Goal: Information Seeking & Learning: Learn about a topic

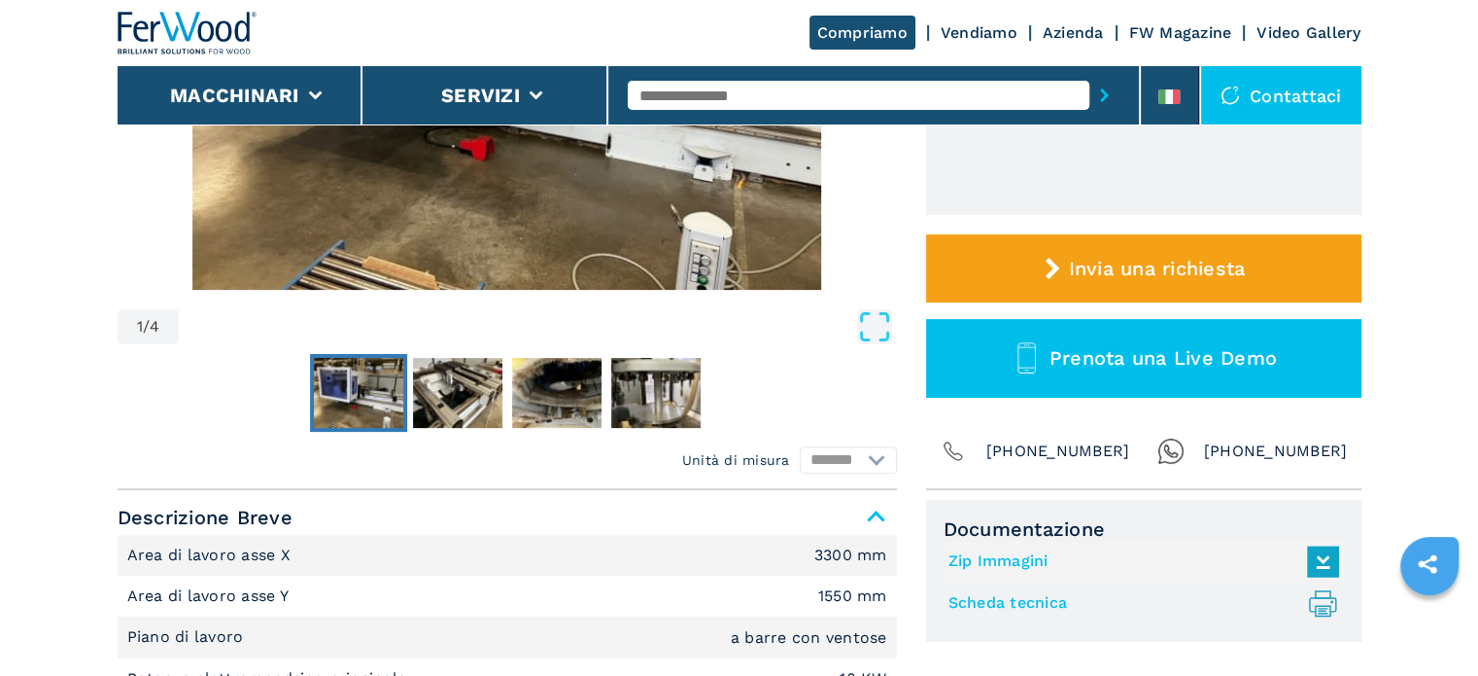
scroll to position [486, 0]
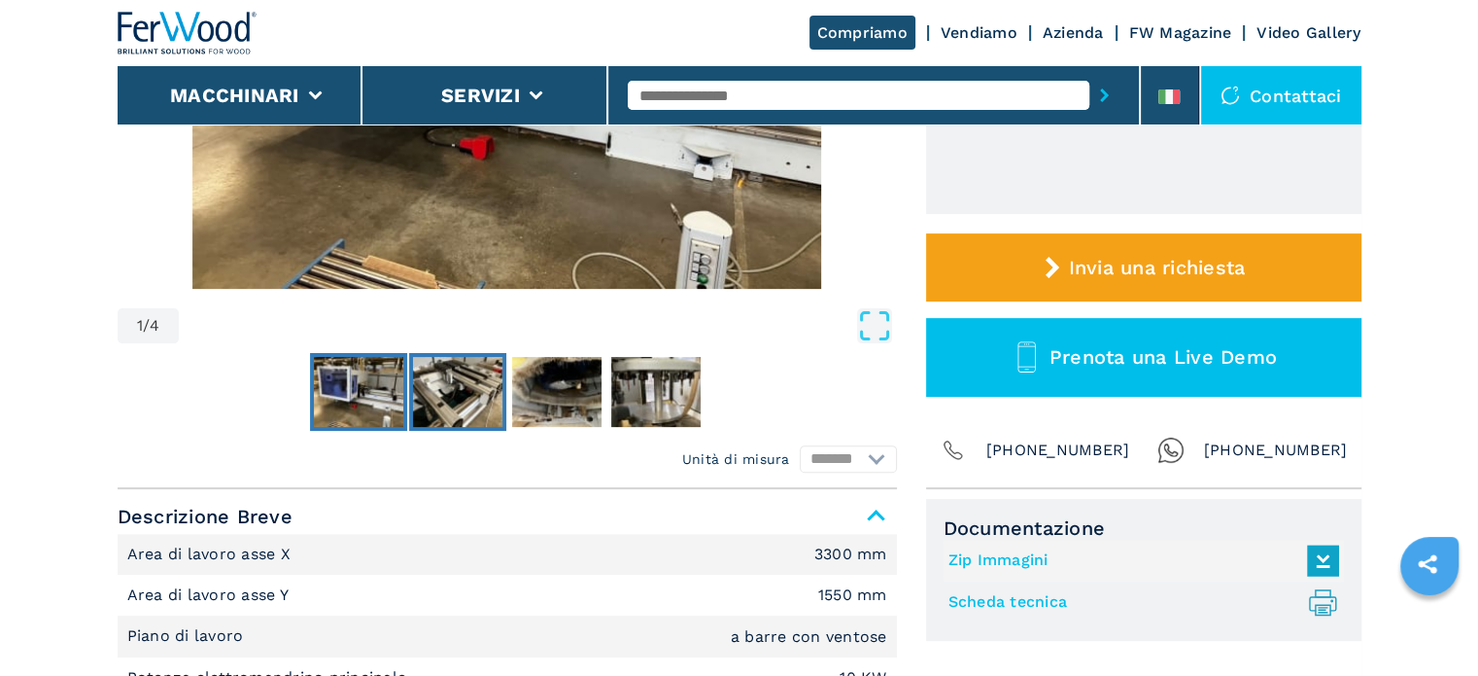
click at [490, 407] on img "Go to Slide 2" at bounding box center [457, 392] width 89 height 70
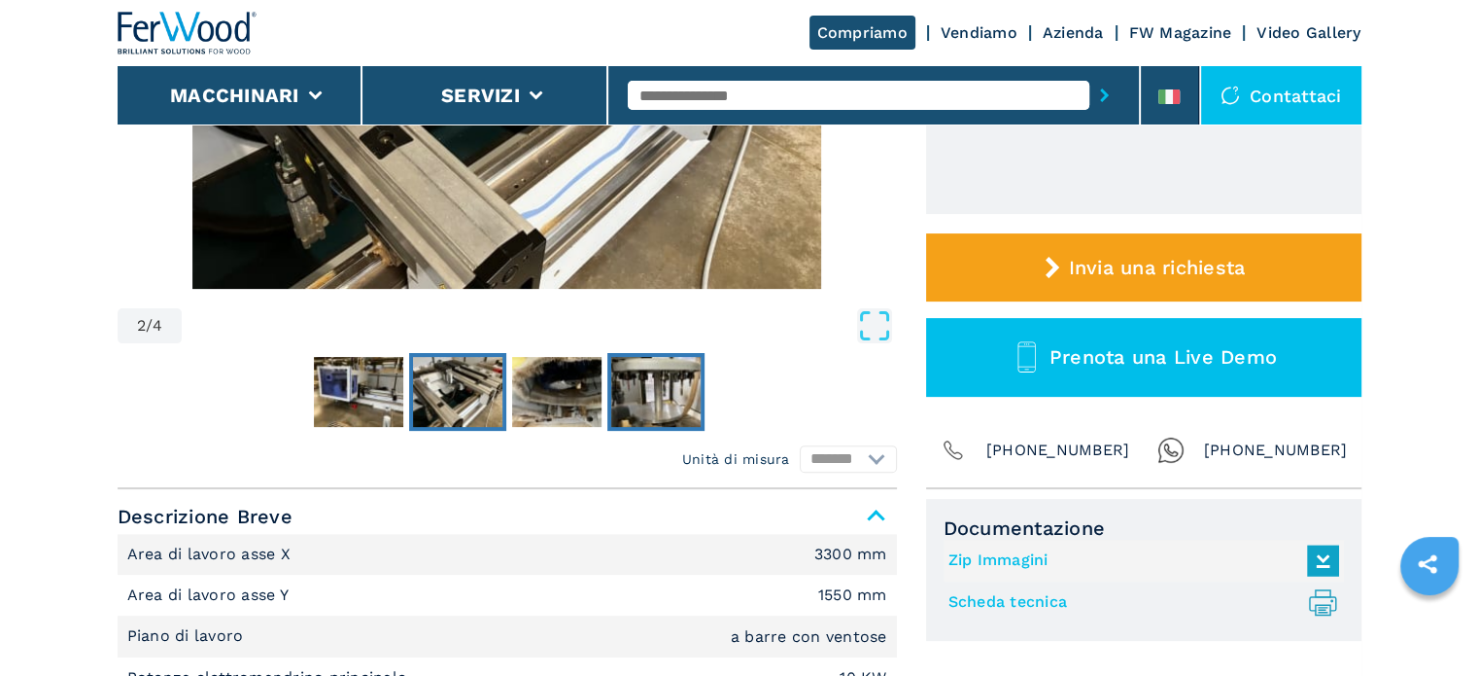
click at [637, 398] on img "Go to Slide 4" at bounding box center [655, 392] width 89 height 70
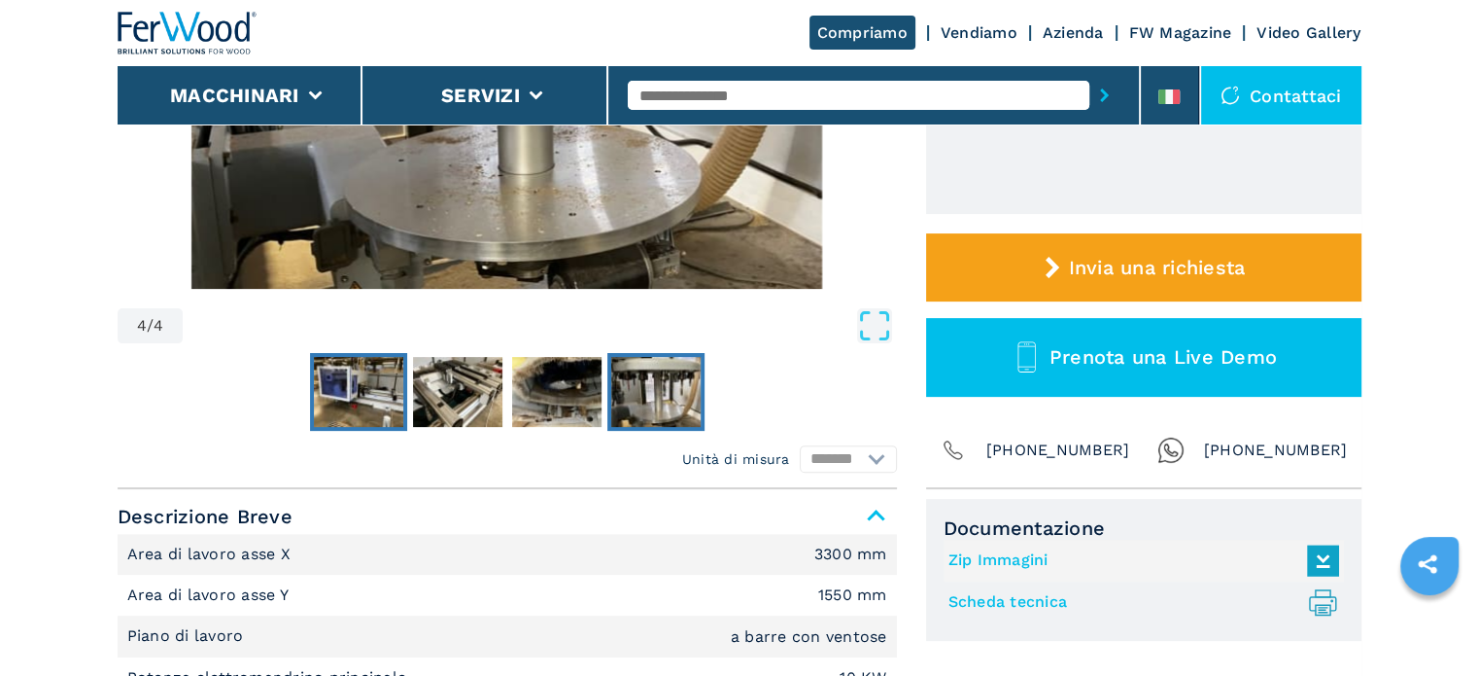
click at [369, 368] on img "Go to Slide 1" at bounding box center [358, 392] width 89 height 70
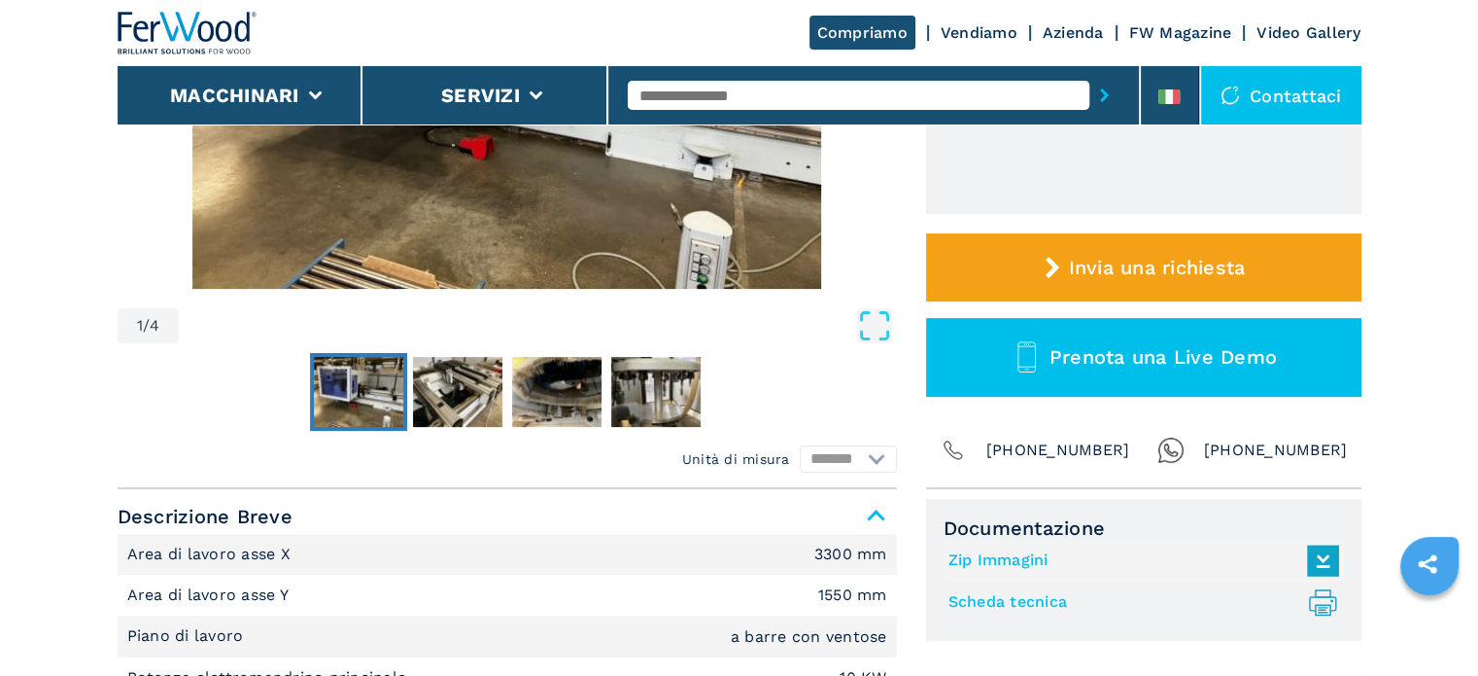
scroll to position [389, 0]
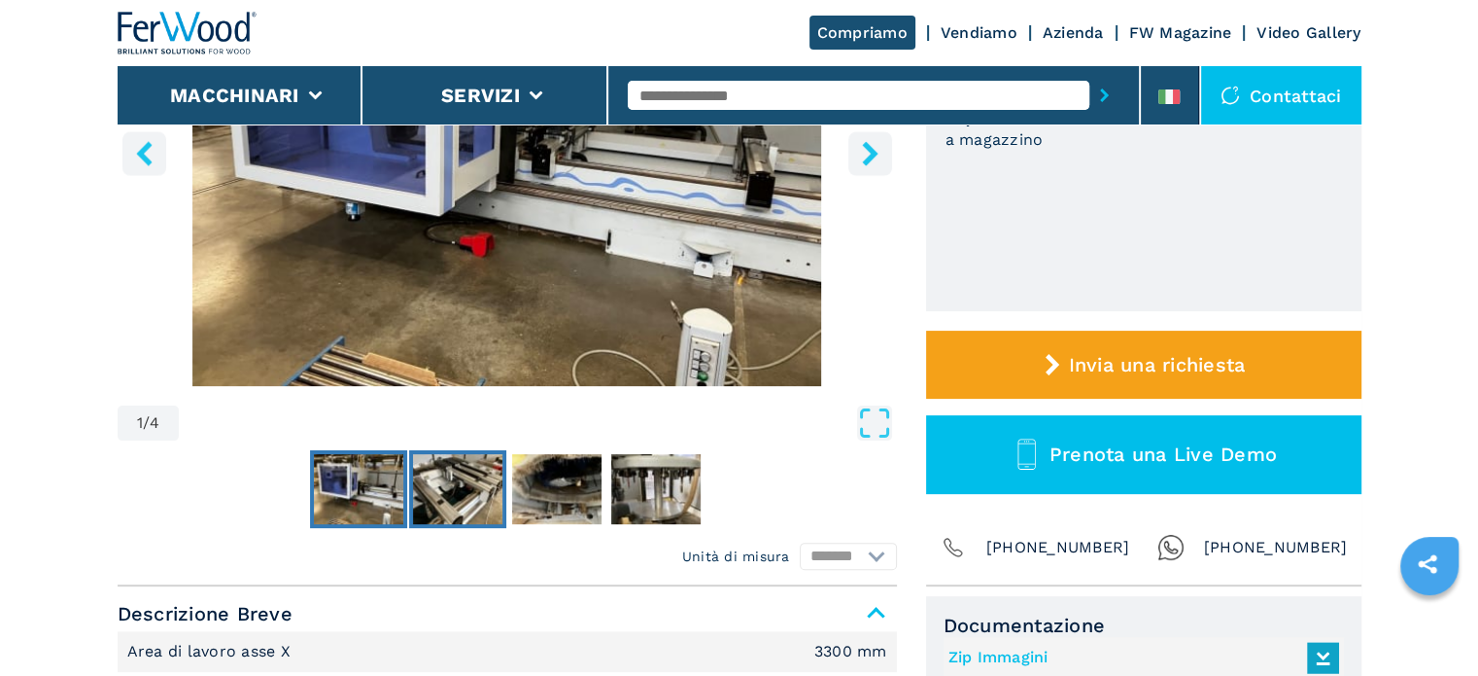
click at [505, 473] on button "Go to Slide 2" at bounding box center [457, 489] width 97 height 78
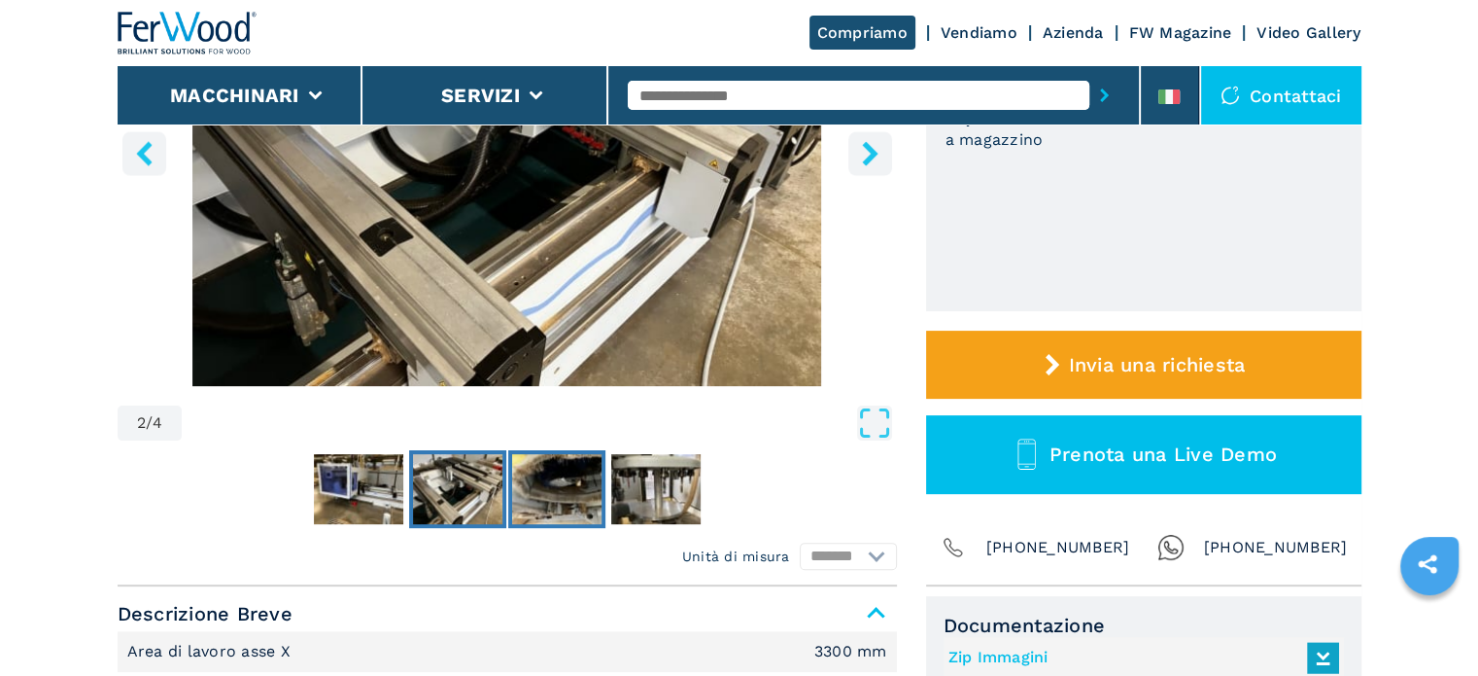
click at [591, 493] on img "Go to Slide 3" at bounding box center [556, 489] width 89 height 70
click at [572, 483] on img "Go to Slide 3" at bounding box center [556, 489] width 89 height 70
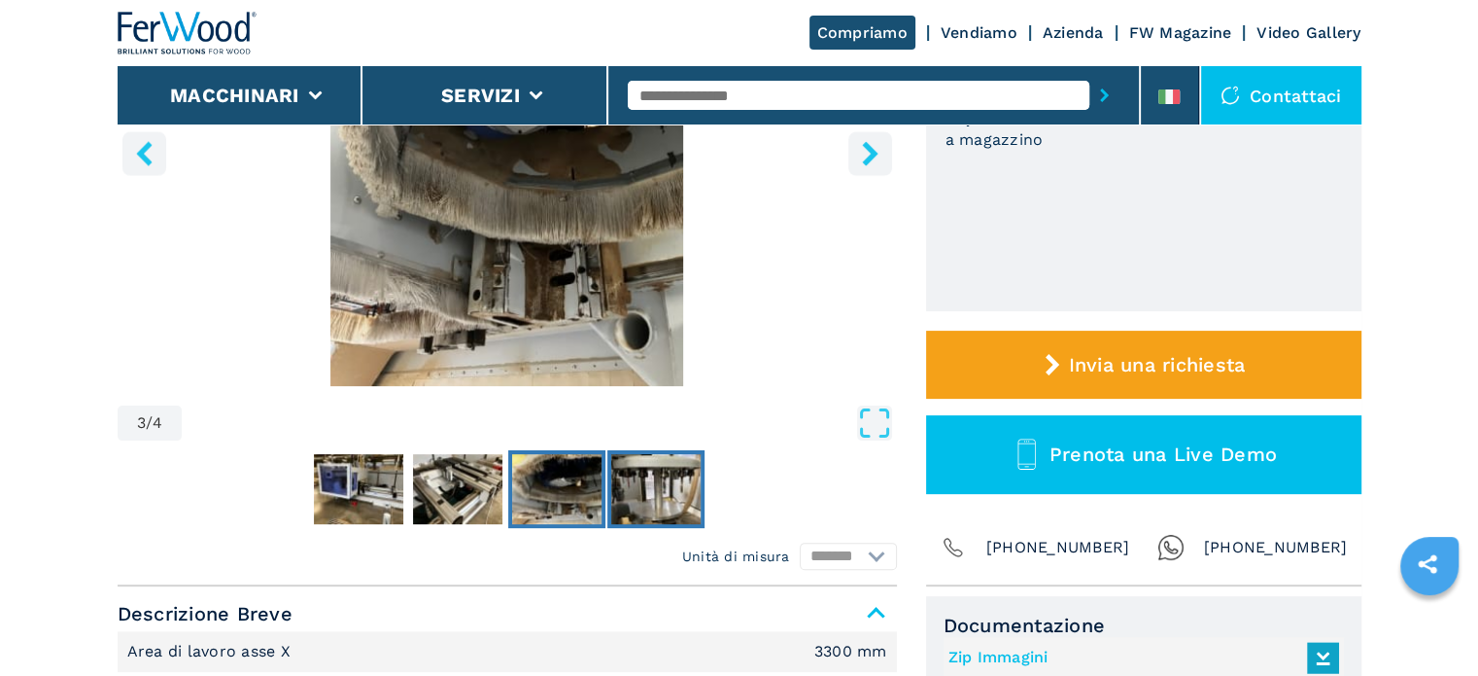
click at [656, 477] on img "Go to Slide 4" at bounding box center [655, 489] width 89 height 70
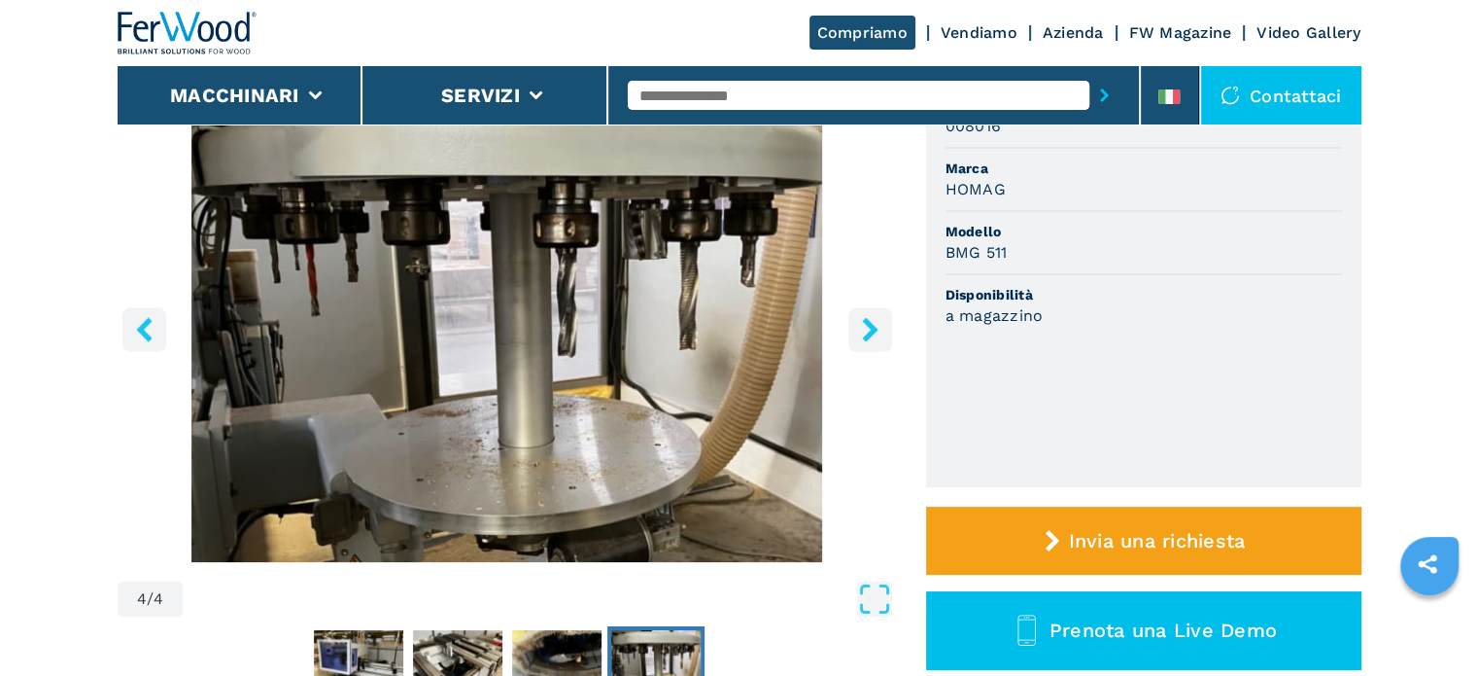
scroll to position [0, 0]
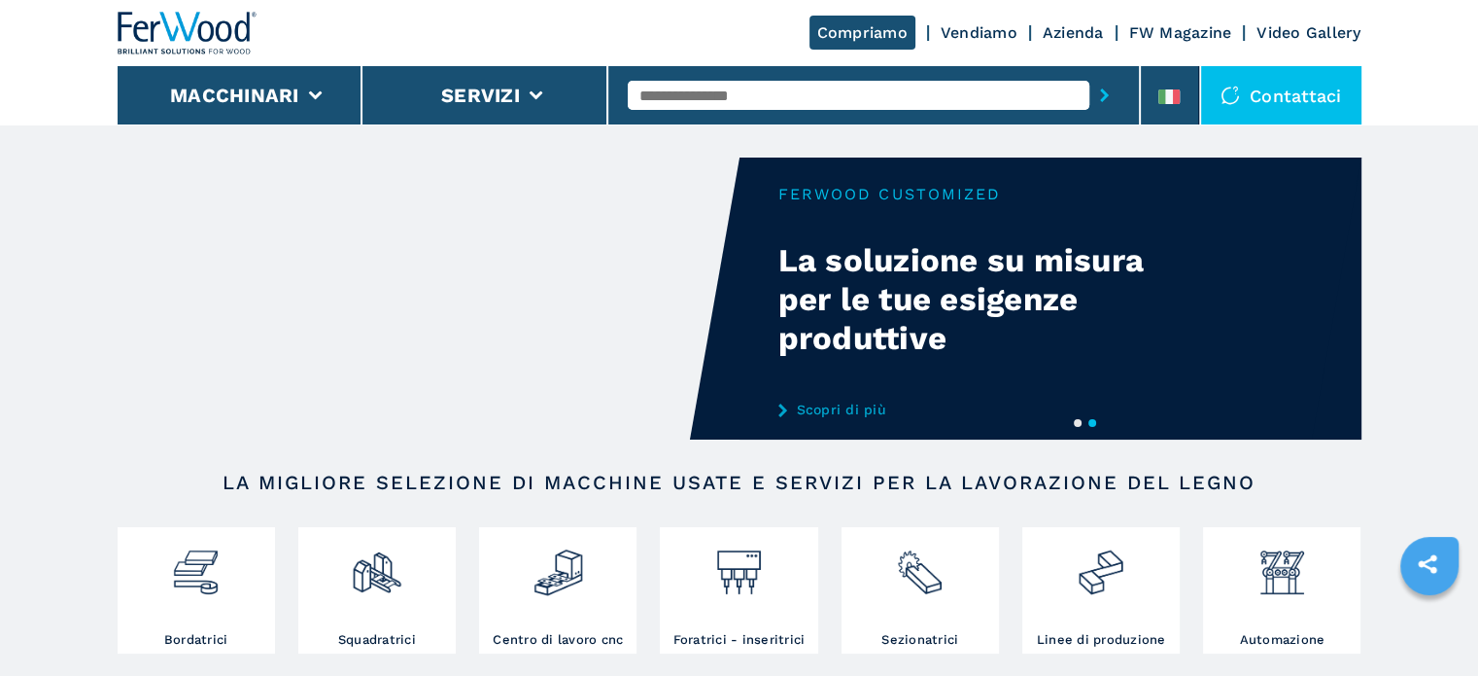
click at [727, 95] on input "text" at bounding box center [859, 95] width 462 height 29
type input "****"
click at [1090, 73] on button "submit-button" at bounding box center [1105, 95] width 30 height 45
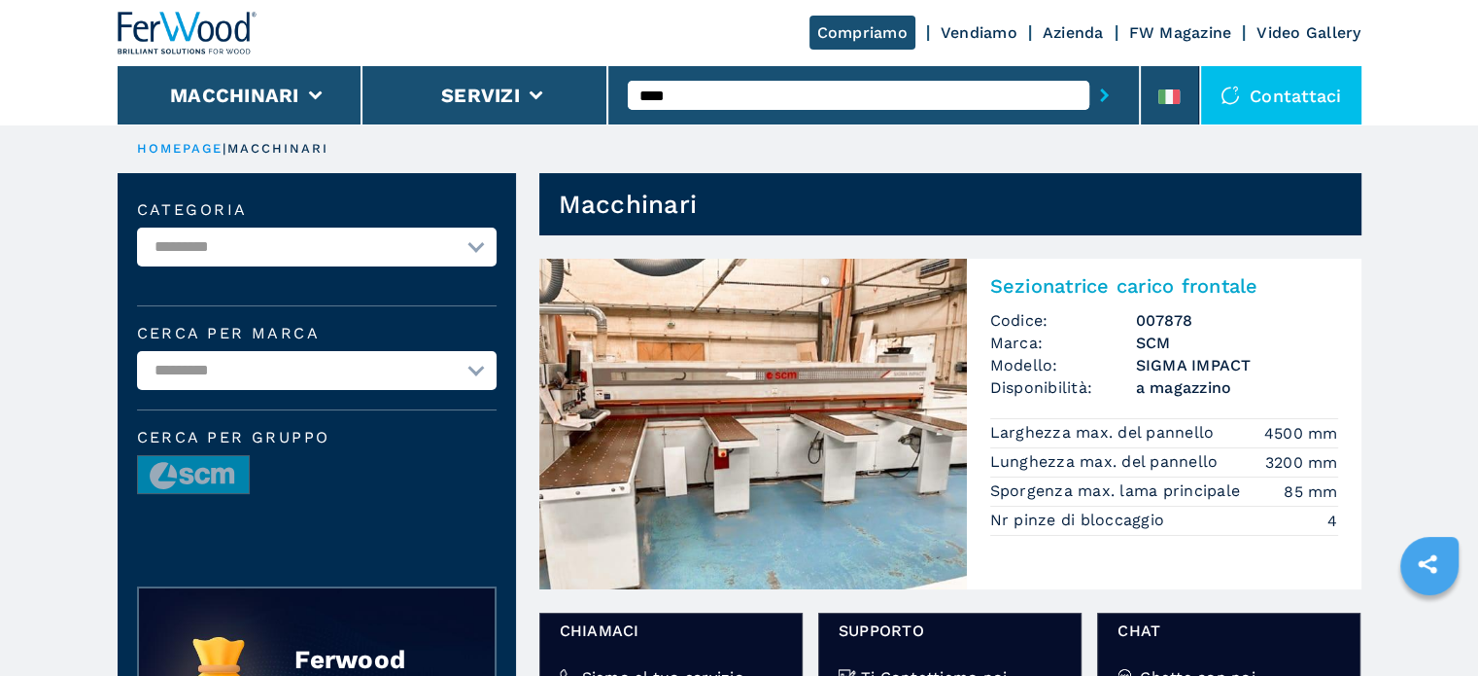
click at [1184, 361] on h3 "SIGMA IMPACT" at bounding box center [1237, 365] width 202 height 22
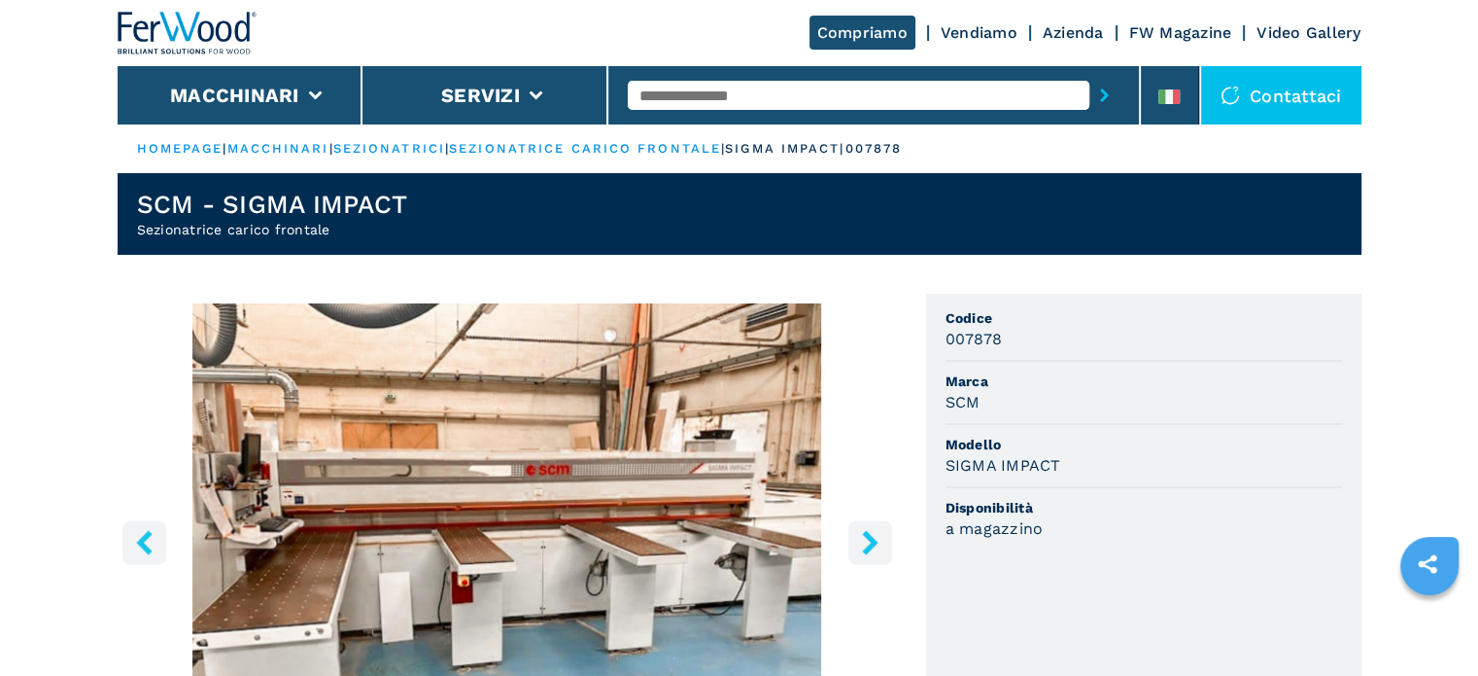
click at [851, 533] on button "right-button" at bounding box center [871, 542] width 44 height 44
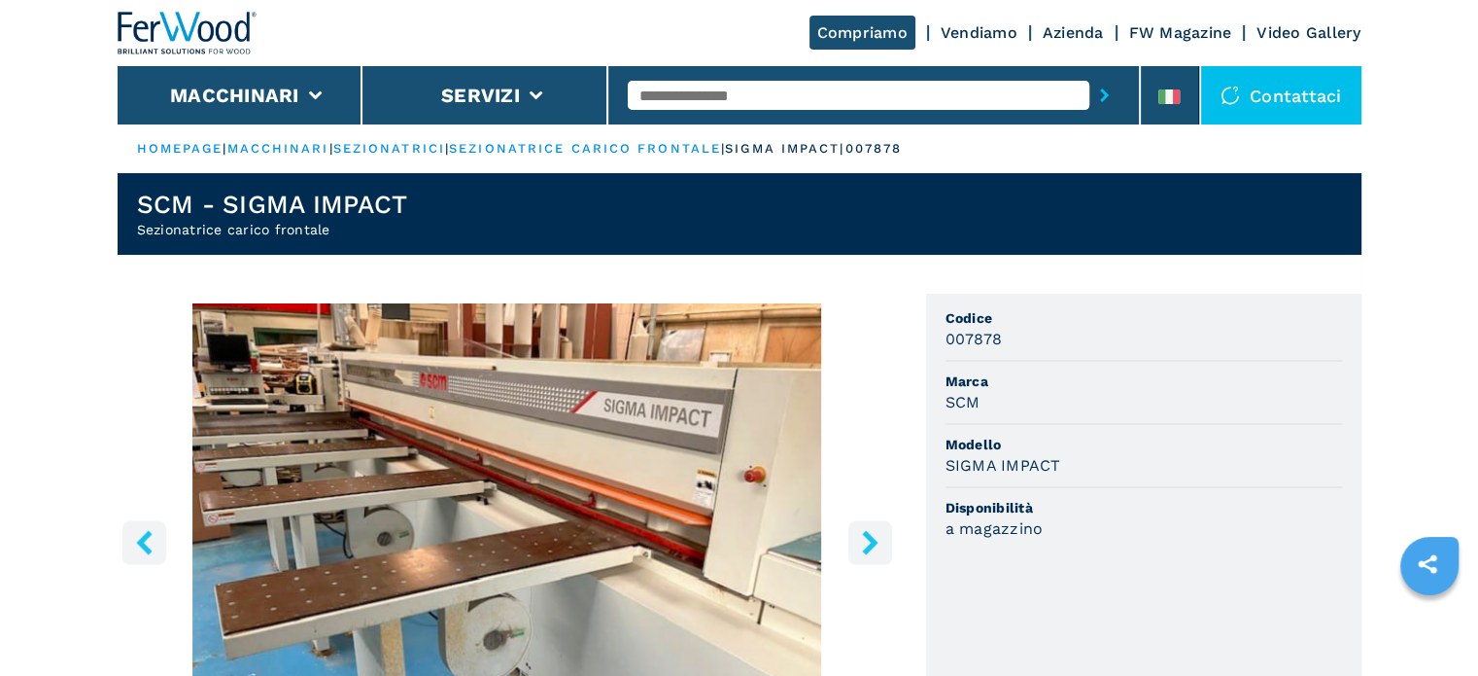
click at [851, 533] on button "right-button" at bounding box center [871, 542] width 44 height 44
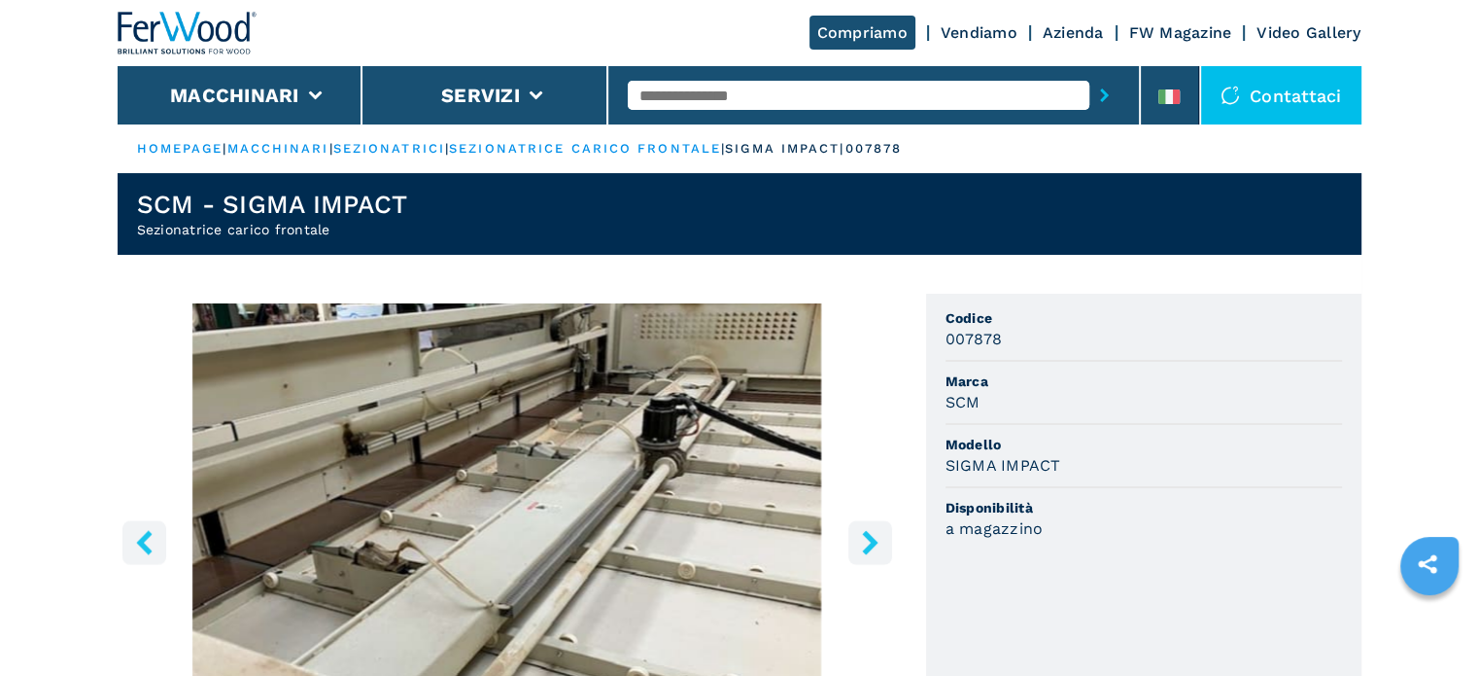
click at [851, 536] on button "right-button" at bounding box center [871, 542] width 44 height 44
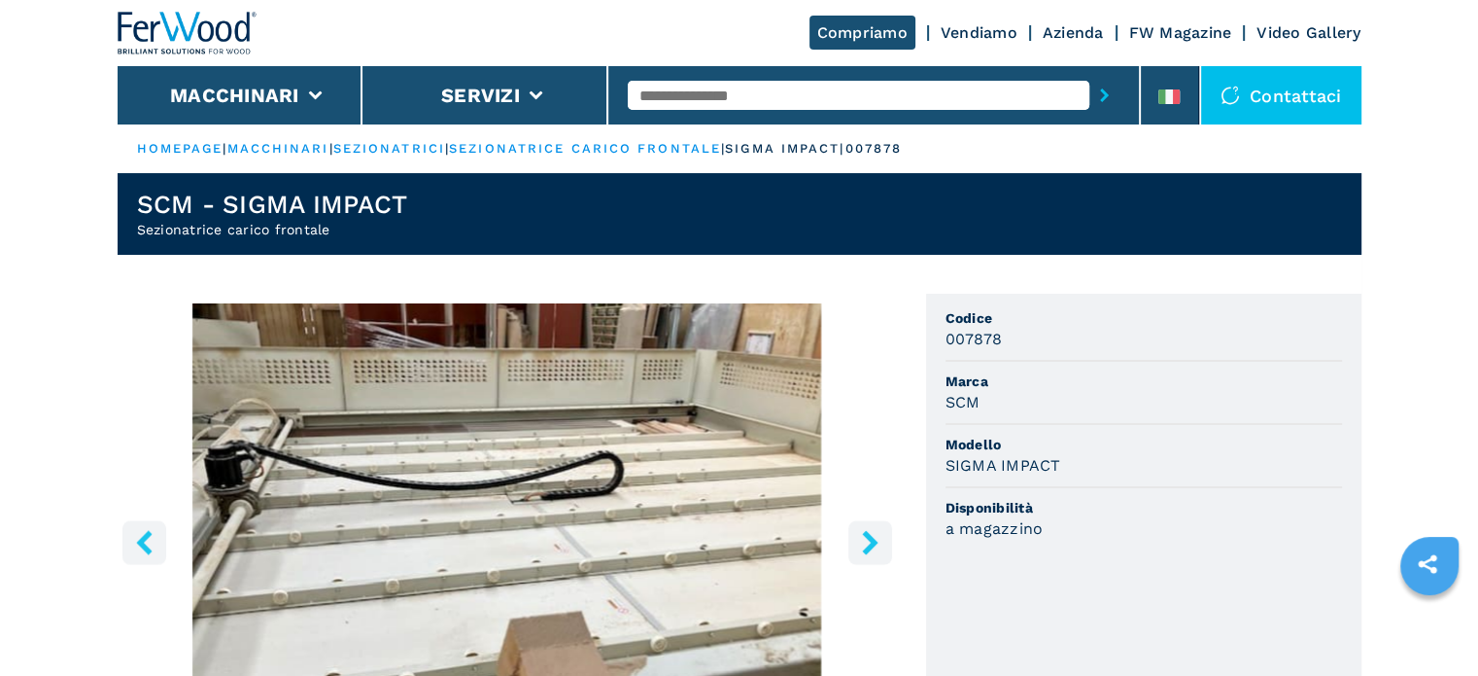
click at [851, 536] on button "right-button" at bounding box center [871, 542] width 44 height 44
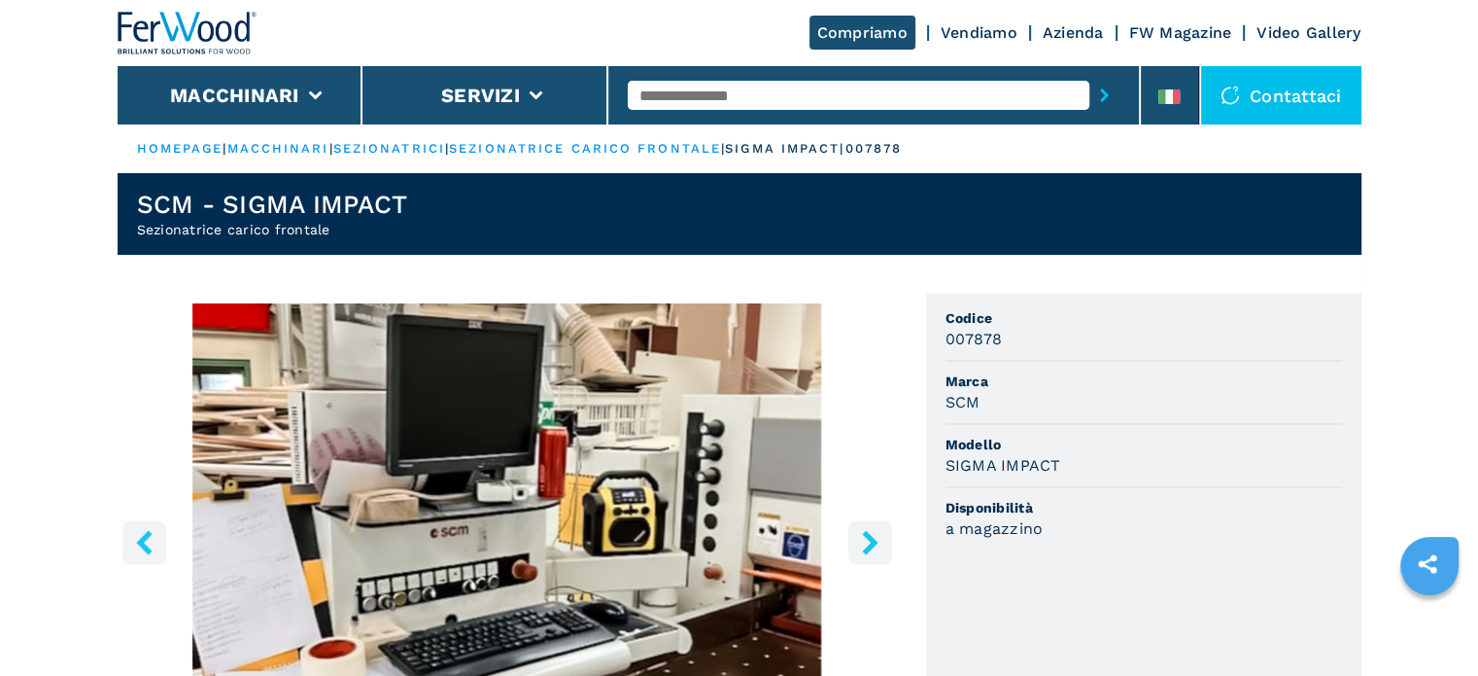
click at [851, 536] on button "right-button" at bounding box center [871, 542] width 44 height 44
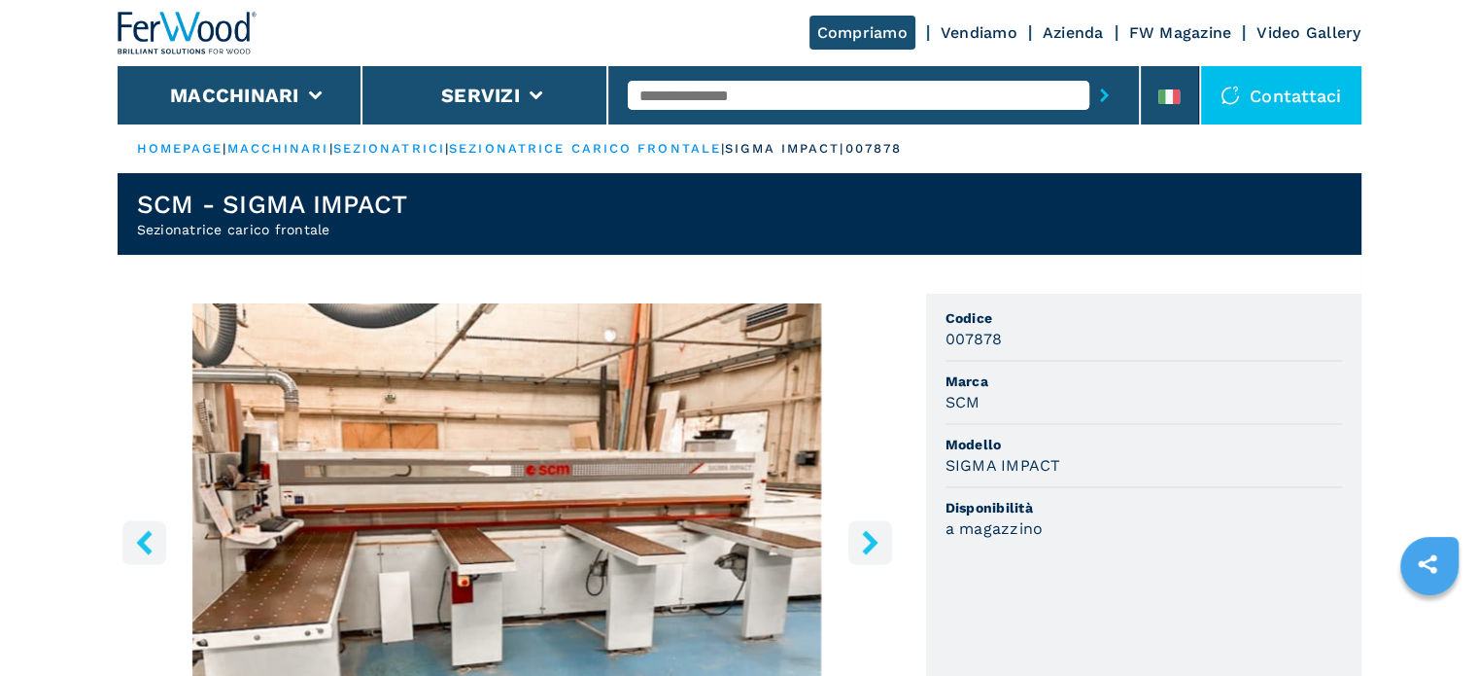
click at [851, 536] on button "right-button" at bounding box center [871, 542] width 44 height 44
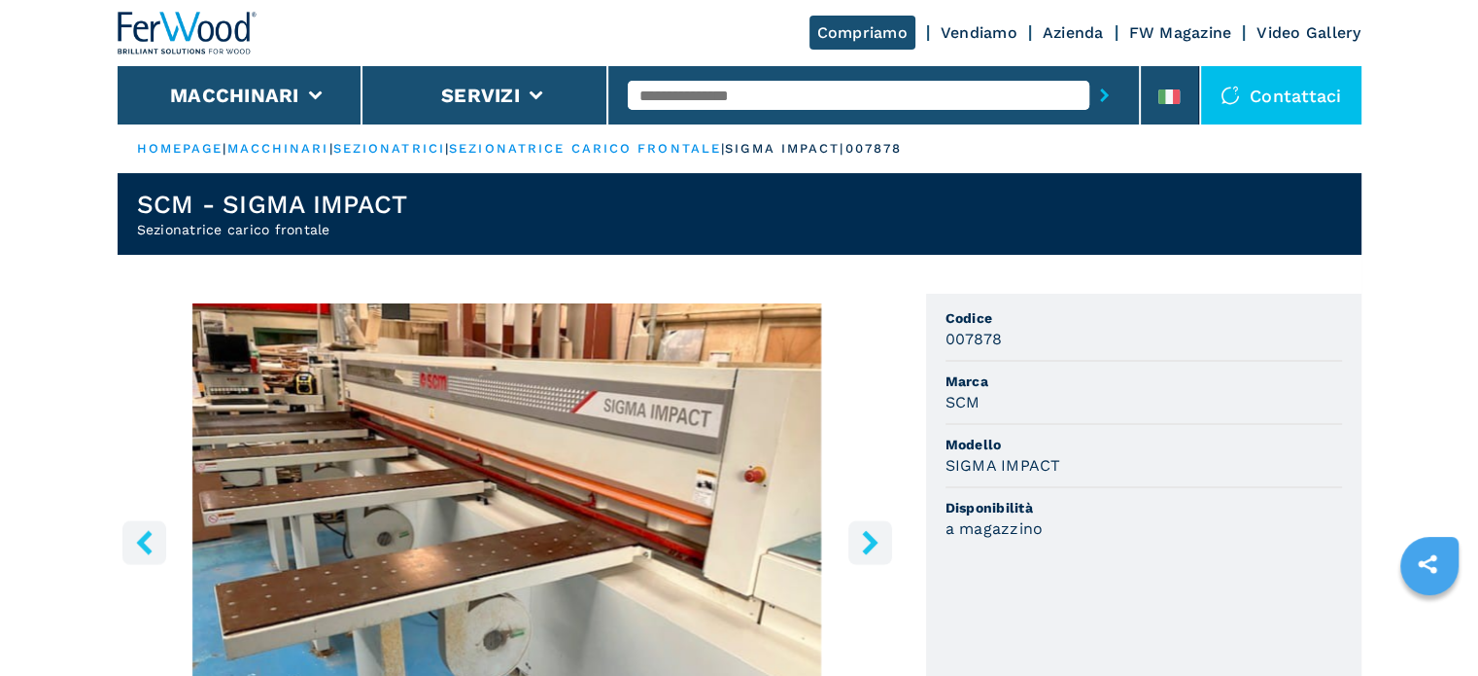
click at [851, 536] on button "right-button" at bounding box center [871, 542] width 44 height 44
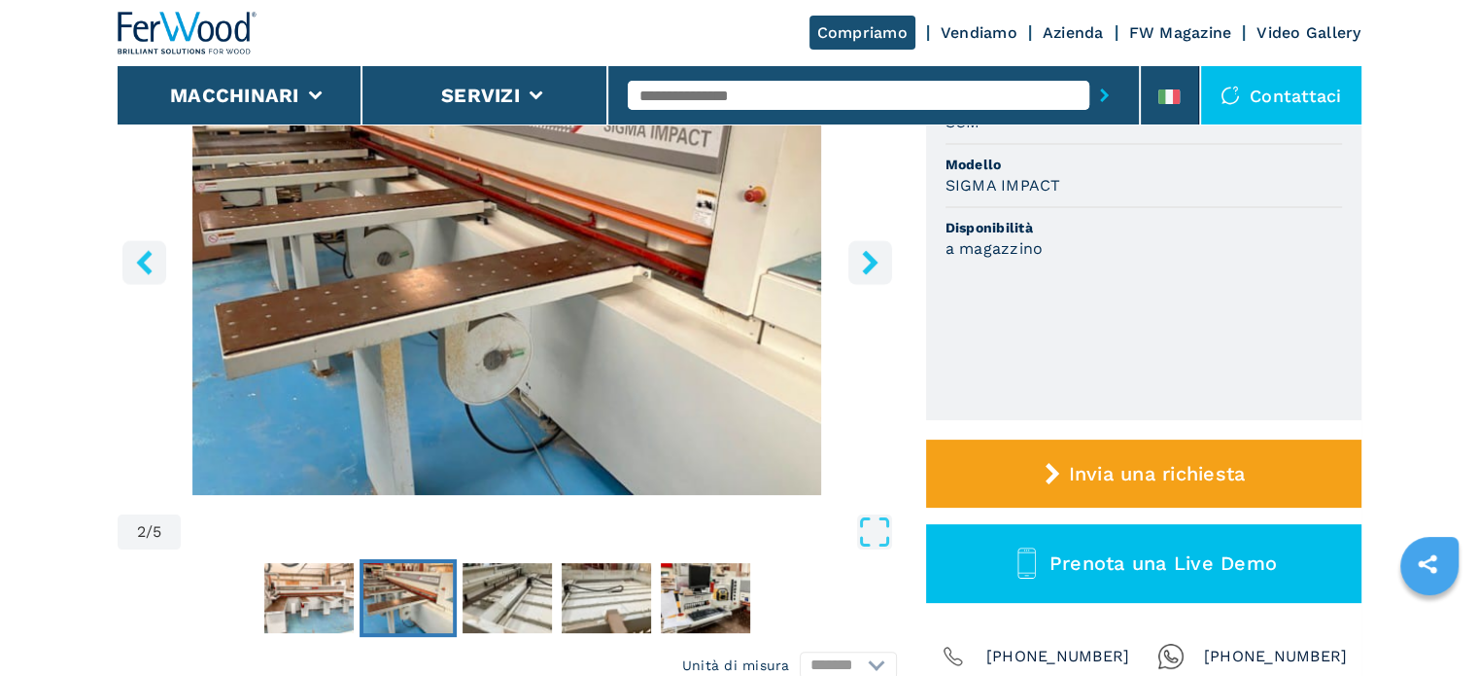
scroll to position [194, 0]
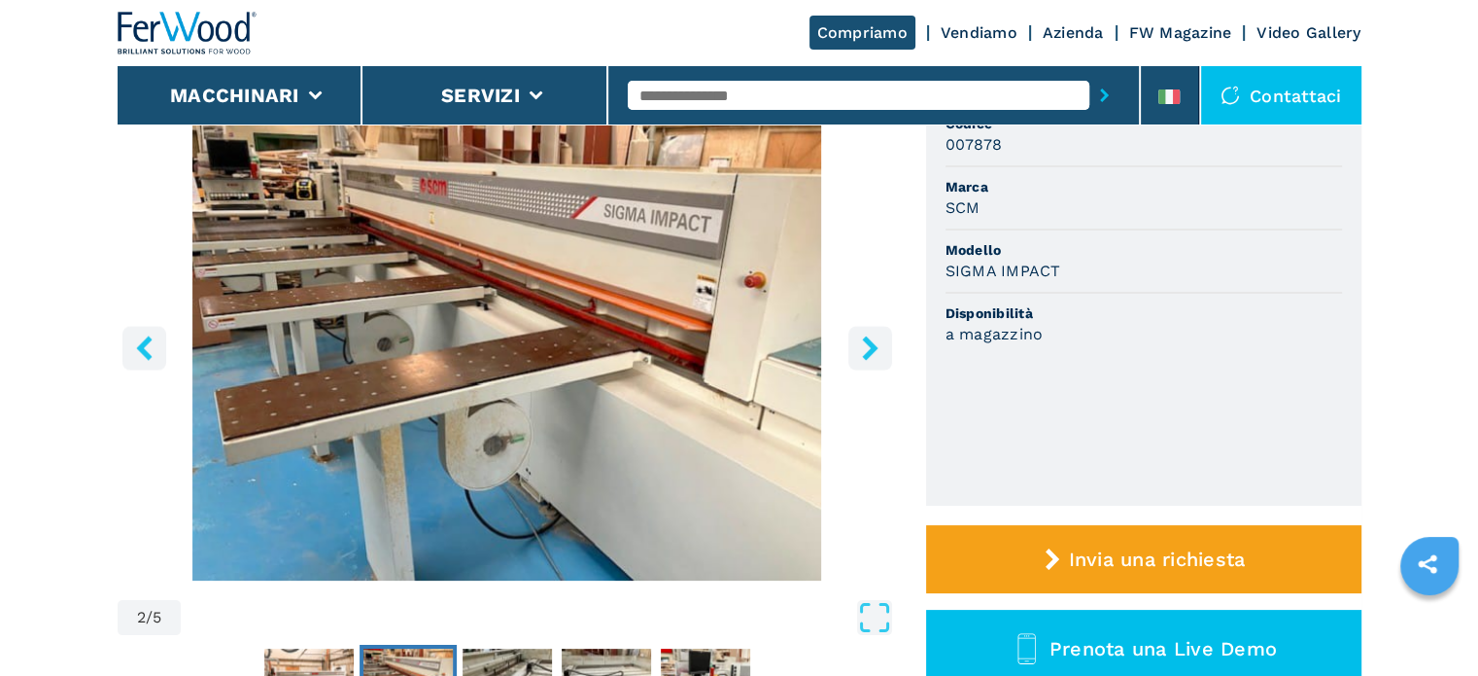
click at [852, 357] on button "right-button" at bounding box center [871, 348] width 44 height 44
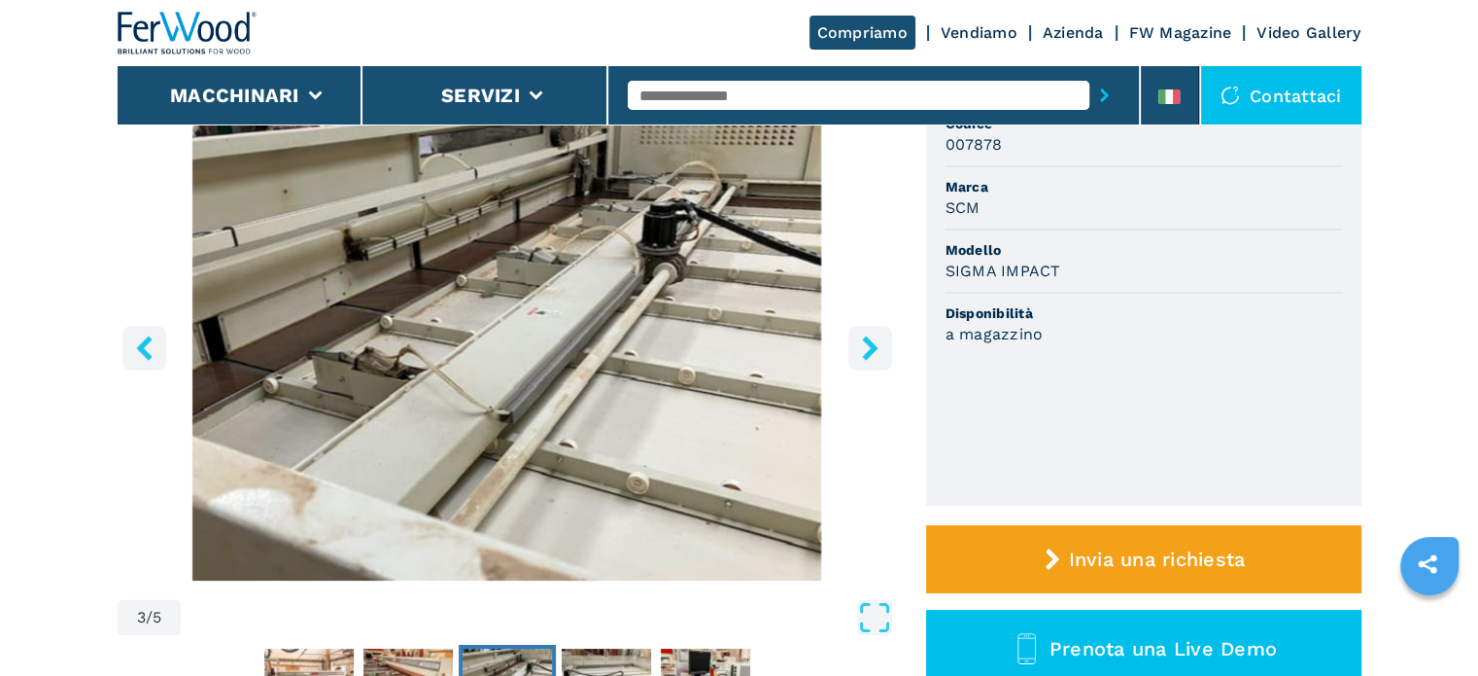
click at [852, 357] on button "right-button" at bounding box center [871, 348] width 44 height 44
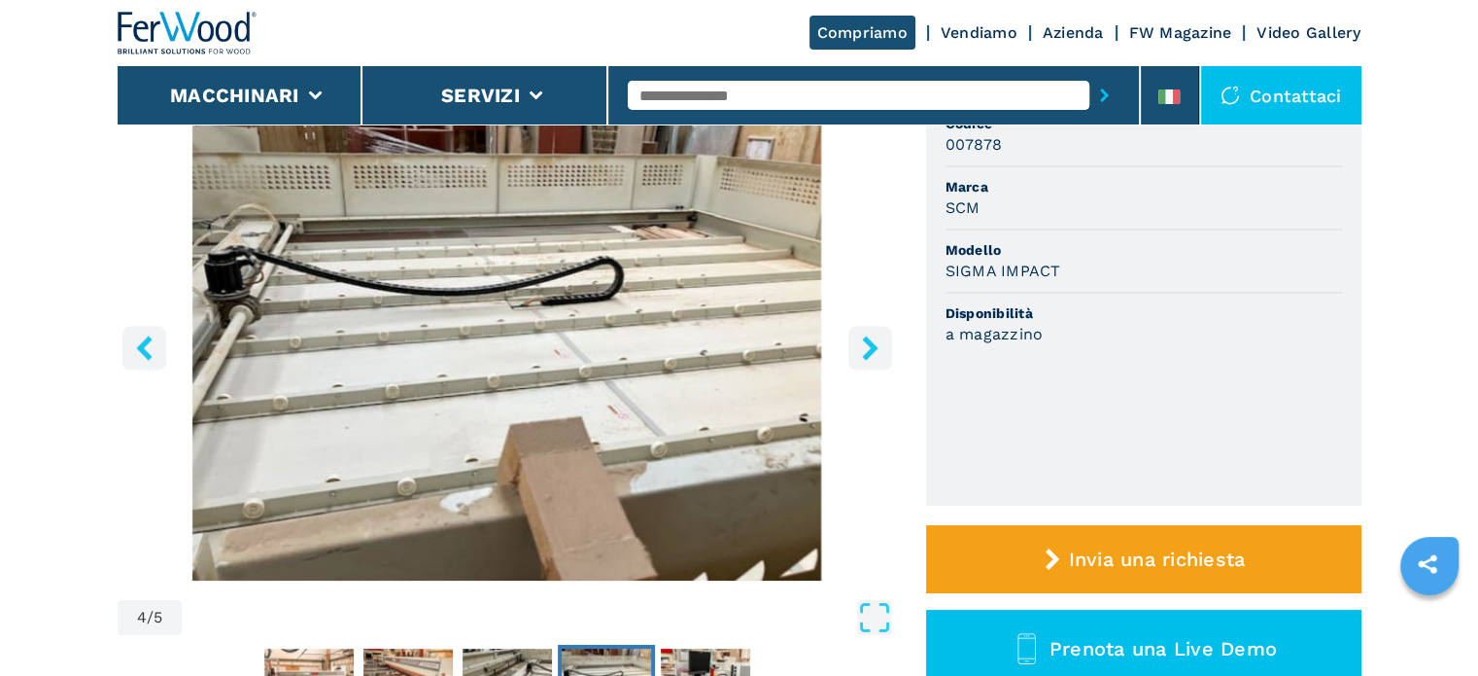
click at [851, 359] on button "right-button" at bounding box center [871, 348] width 44 height 44
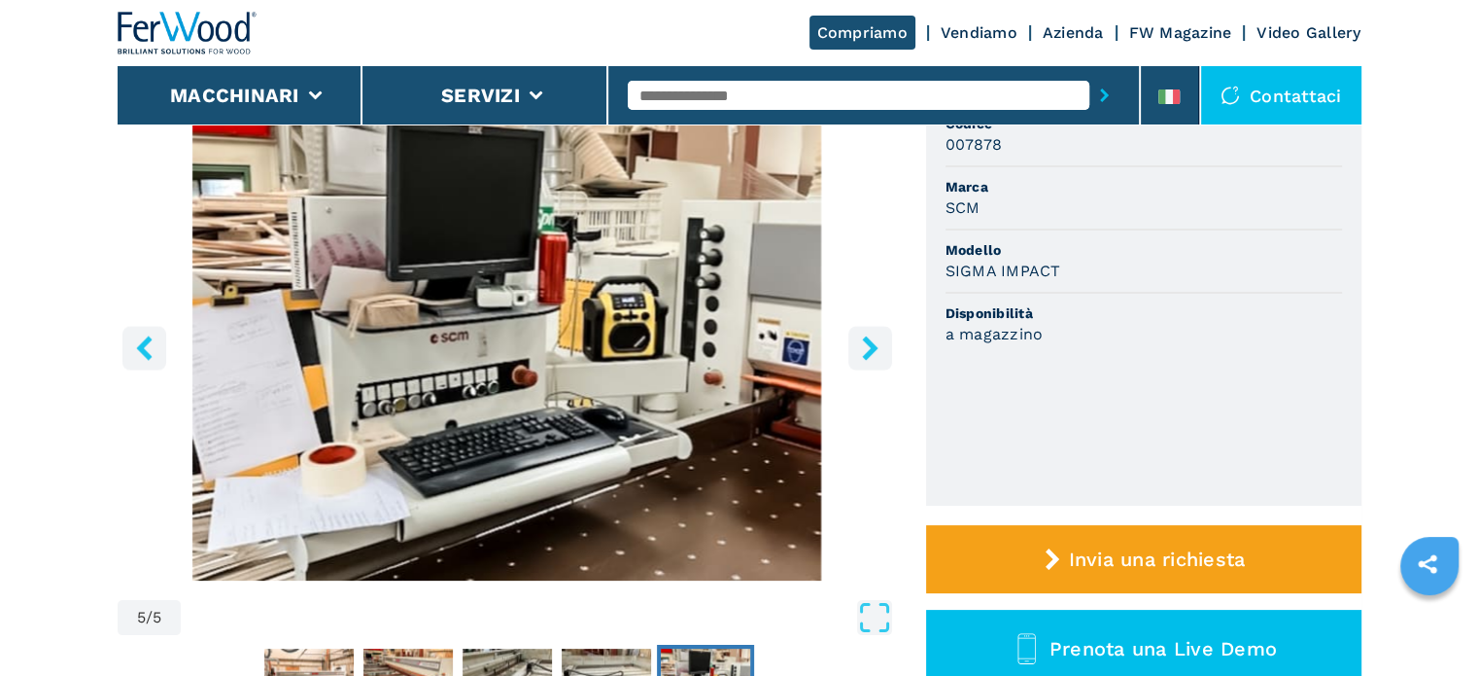
click at [851, 359] on button "right-button" at bounding box center [871, 348] width 44 height 44
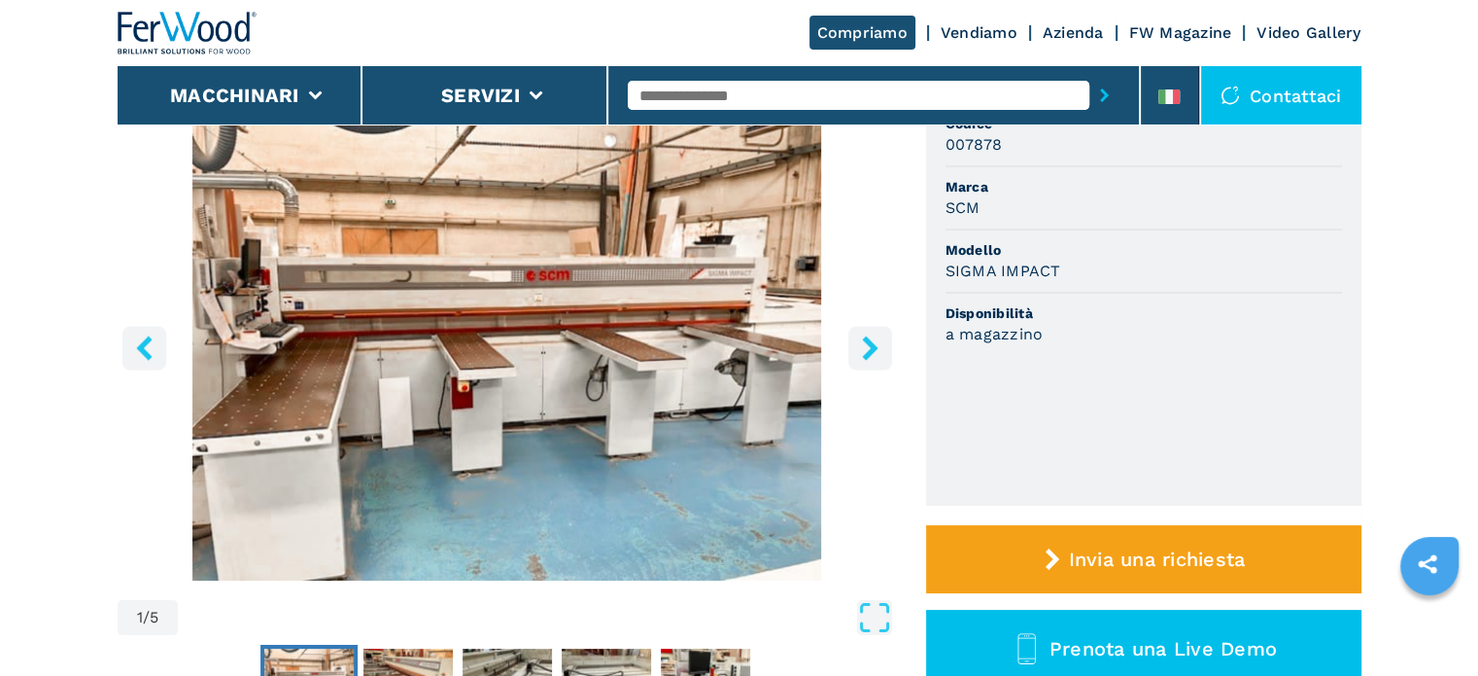
click at [850, 361] on button "right-button" at bounding box center [871, 348] width 44 height 44
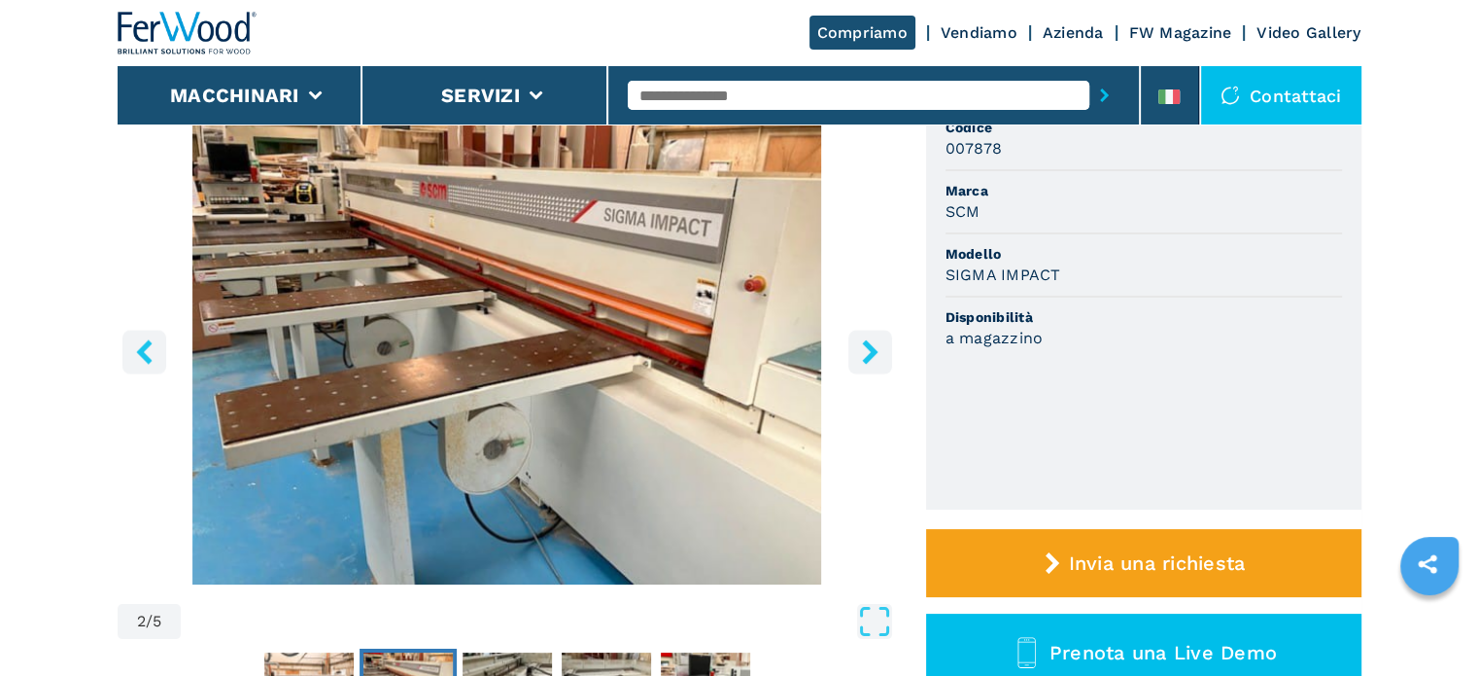
scroll to position [0, 0]
